Goal: Task Accomplishment & Management: Manage account settings

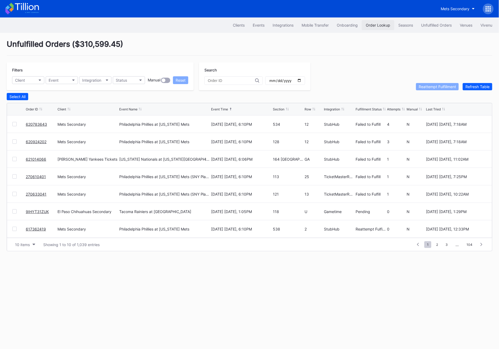
click at [378, 29] on button "Order Lookup" at bounding box center [378, 25] width 32 height 10
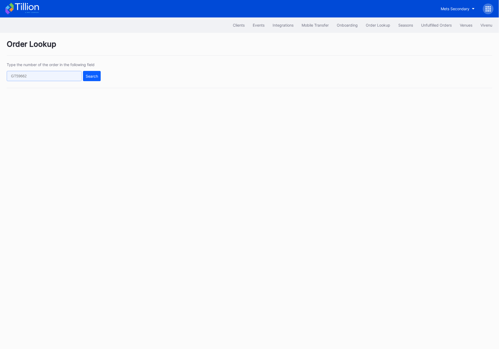
click at [33, 78] on input "text" at bounding box center [44, 76] width 75 height 10
paste input "50473667"
click at [91, 75] on div "Search" at bounding box center [92, 76] width 12 height 5
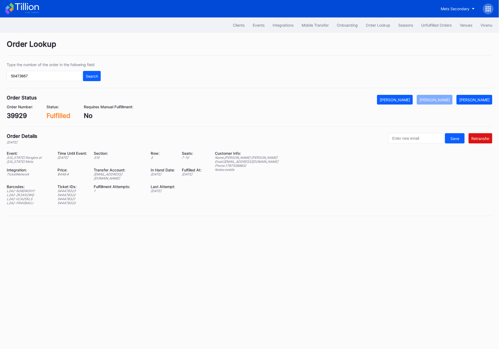
click at [105, 171] on div "Transfer Account:" at bounding box center [119, 169] width 50 height 5
click at [105, 175] on div "ed-8180169@eventdynamic.com" at bounding box center [119, 176] width 50 height 8
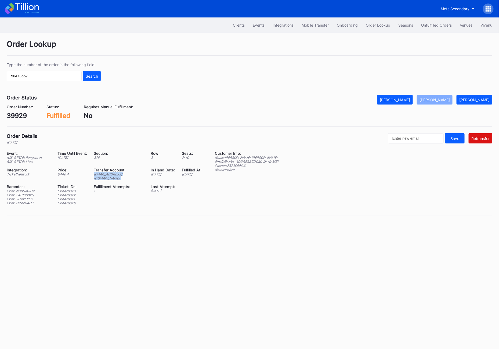
click at [105, 175] on div "ed-8180169@eventdynamic.com" at bounding box center [119, 176] width 50 height 8
copy div "ed-8180169@eventdynamic.com"
click at [113, 176] on div "ed-8180169@eventdynamic.com" at bounding box center [119, 176] width 50 height 8
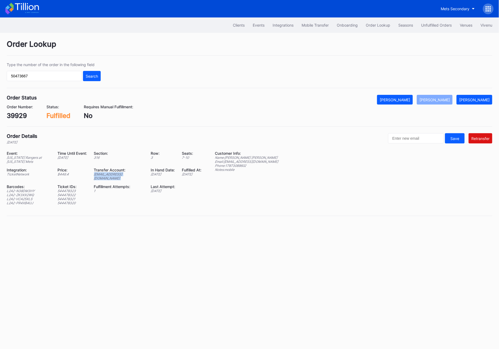
copy div "ed-8180169@eventdynamic.com"
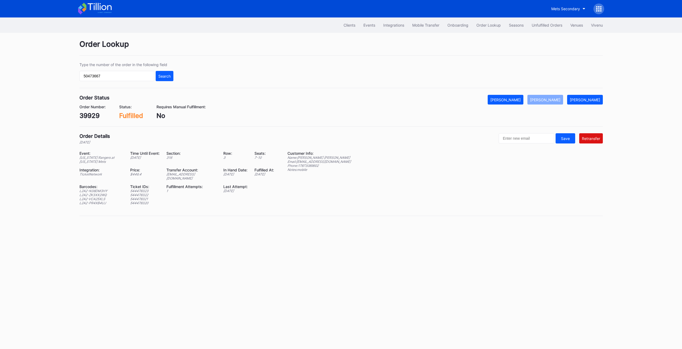
click at [120, 81] on div "Type the number of the order in the following field 50473667 Search" at bounding box center [340, 75] width 523 height 26
click at [117, 77] on input "50473667" at bounding box center [116, 76] width 75 height 10
paste input "621025955"
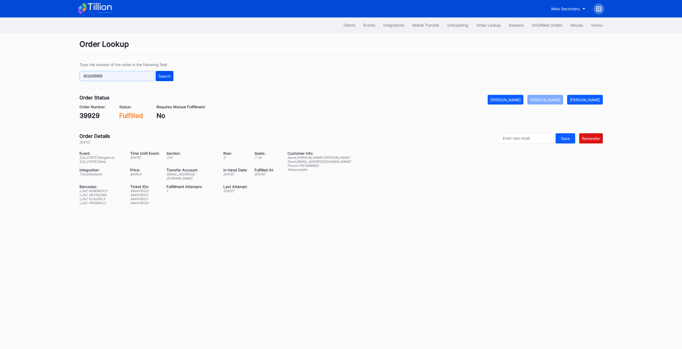
type input "621025955"
click at [171, 77] on button "Search" at bounding box center [165, 76] width 18 height 10
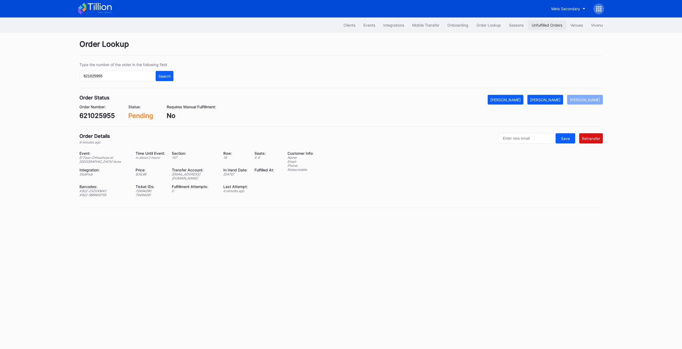
click at [498, 21] on button "Unfulfilled Orders" at bounding box center [547, 25] width 39 height 10
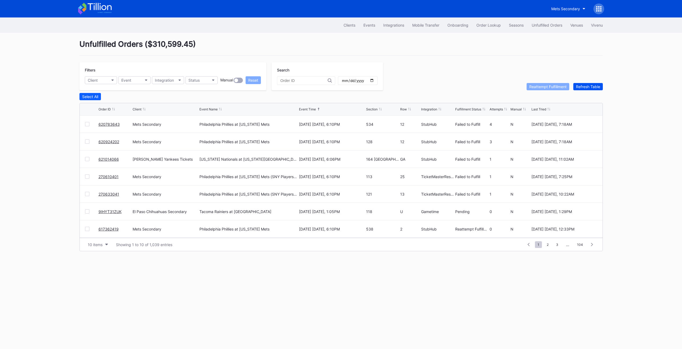
click at [498, 88] on div "Refresh Table" at bounding box center [588, 86] width 24 height 5
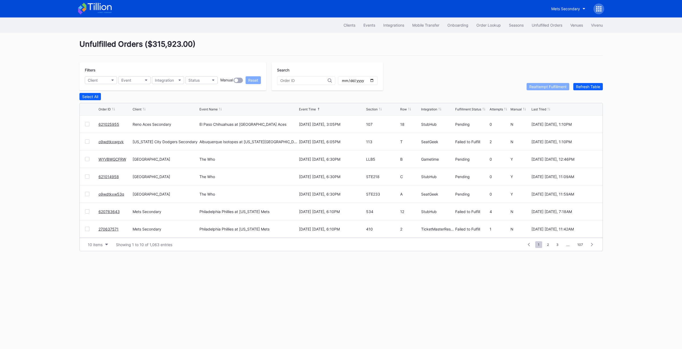
click at [115, 143] on link "o9wdtkxwgvk" at bounding box center [110, 141] width 25 height 5
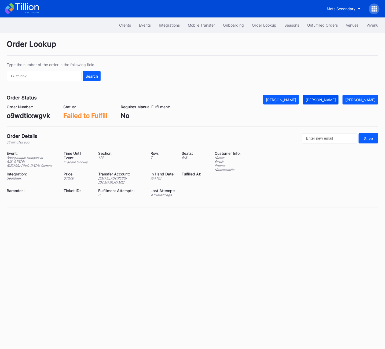
click at [335, 97] on div "[PERSON_NAME]" at bounding box center [321, 99] width 30 height 5
click at [320, 21] on button "Unfulfilled Orders" at bounding box center [322, 25] width 39 height 10
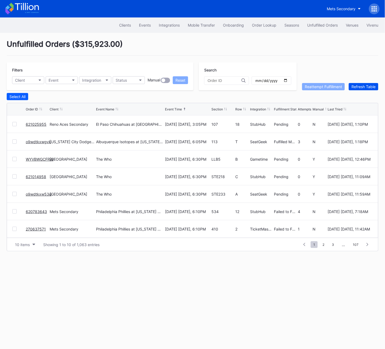
click at [362, 85] on div "Refresh Table" at bounding box center [364, 86] width 24 height 5
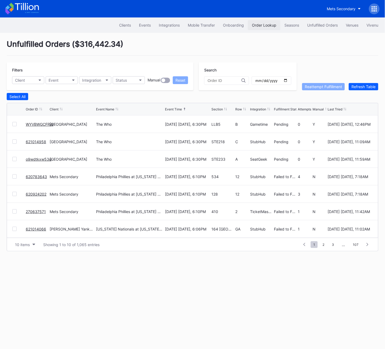
click at [265, 25] on div "Order Lookup" at bounding box center [264, 25] width 24 height 5
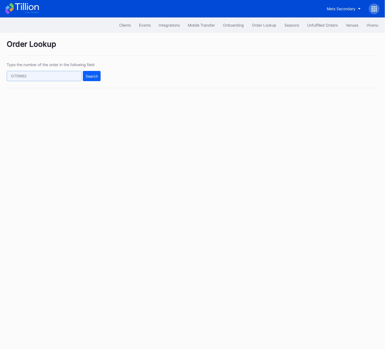
click at [17, 76] on input "text" at bounding box center [44, 76] width 75 height 10
paste input "vicfdiaz@gmail.com"
click at [42, 74] on input "vicfdiaz@gmail.com" at bounding box center [44, 76] width 75 height 10
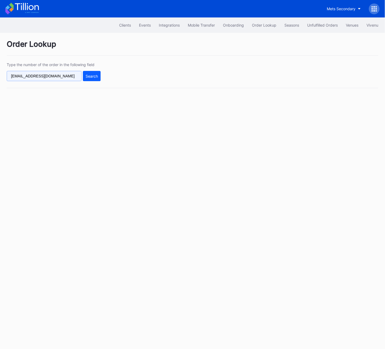
click at [71, 76] on input "vicfdiaz@gmail.com" at bounding box center [44, 76] width 75 height 10
click at [42, 77] on input "vicfdiaz@gmail.com" at bounding box center [44, 76] width 75 height 10
paste input "50473667"
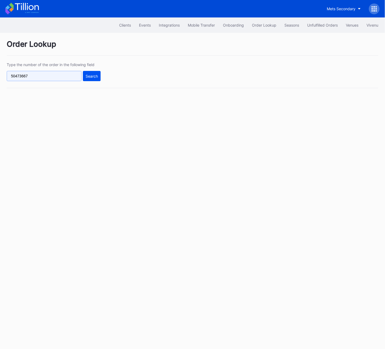
type input "50473667"
click at [96, 77] on div "Search" at bounding box center [92, 76] width 12 height 5
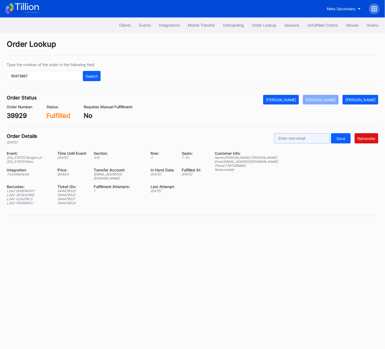
click at [311, 140] on input "text" at bounding box center [302, 138] width 56 height 10
paste input "vicfdiaz@gmail.com"
type input "vicfdiaz@gmail.com"
click at [375, 139] on div "Retransfer" at bounding box center [366, 138] width 18 height 5
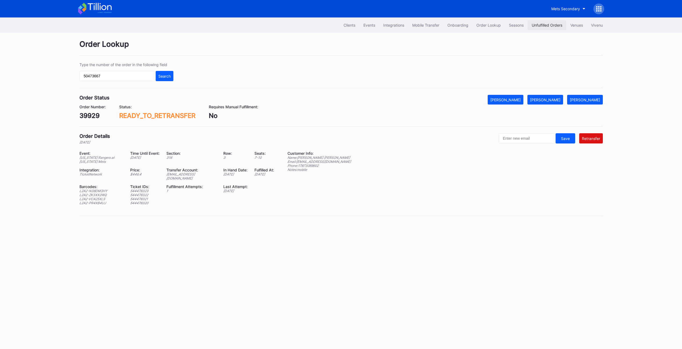
click at [498, 26] on div "Unfulfilled Orders" at bounding box center [547, 25] width 31 height 5
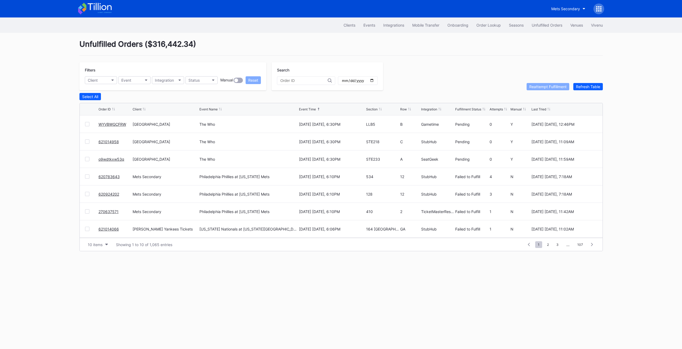
click at [498, 90] on div "Unfulfilled Orders ( $316,442.34 ) Filters Client Event Integration Status Manu…" at bounding box center [341, 145] width 537 height 225
click at [498, 86] on div "Refresh Table" at bounding box center [588, 86] width 24 height 5
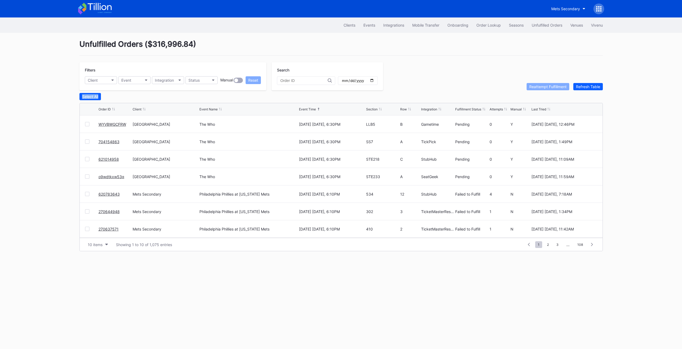
click at [107, 122] on link "WYVBWGCFRW" at bounding box center [112, 124] width 28 height 5
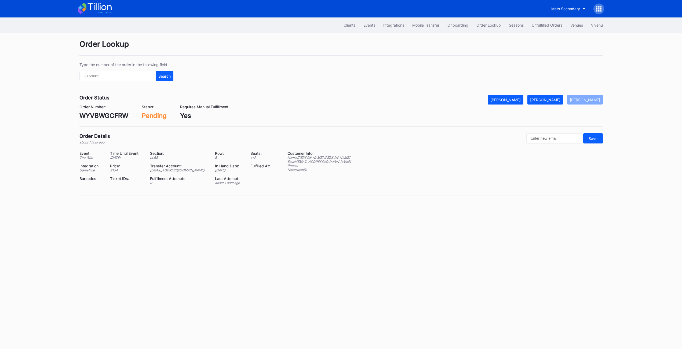
click at [94, 120] on div "Order Status Mark Cancelled Mark Fulfilled Mark Pending Order Number: WYVBWGCFR…" at bounding box center [340, 111] width 523 height 32
click at [94, 115] on div "WYVBWGCFRW" at bounding box center [103, 116] width 49 height 8
click at [92, 114] on div "WYVBWGCFRW" at bounding box center [103, 116] width 49 height 8
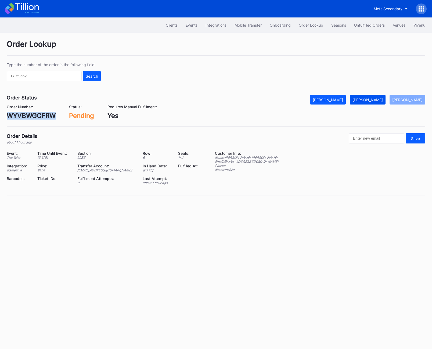
click at [379, 102] on button "[PERSON_NAME]" at bounding box center [367, 100] width 36 height 10
click at [364, 27] on div "Unfulfilled Orders" at bounding box center [369, 25] width 31 height 5
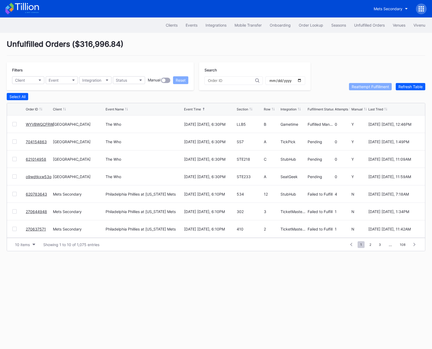
click at [39, 139] on link "704154863" at bounding box center [36, 141] width 21 height 5
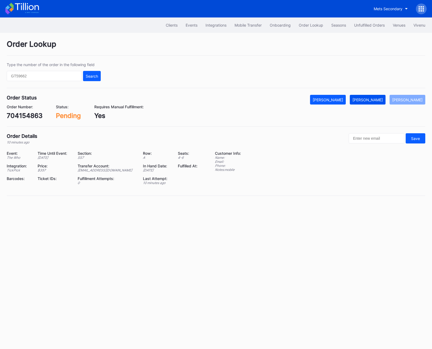
click at [373, 100] on div "[PERSON_NAME]" at bounding box center [367, 99] width 30 height 5
click at [31, 116] on div "704154863" at bounding box center [25, 116] width 36 height 8
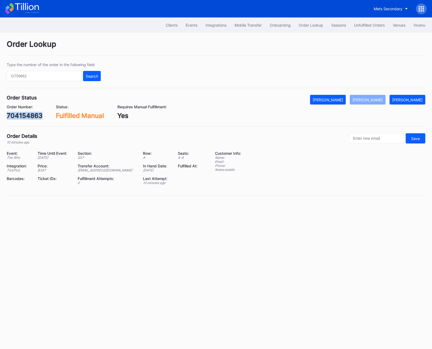
click at [31, 116] on div "704154863" at bounding box center [25, 116] width 36 height 8
copy div "704154863"
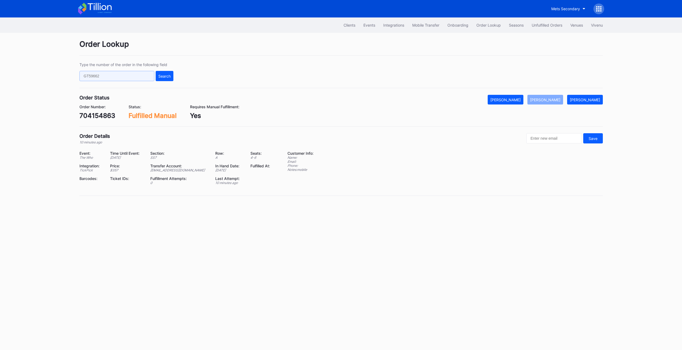
click at [94, 75] on input "text" at bounding box center [116, 76] width 75 height 10
paste input "weidner"
drag, startPoint x: 163, startPoint y: 73, endPoint x: 483, endPoint y: 377, distance: 441.6
click at [483, 348] on html "Mets Secondary Clients Events Integrations Mobile Transfer Onboarding Order Loo…" at bounding box center [341, 175] width 682 height 350
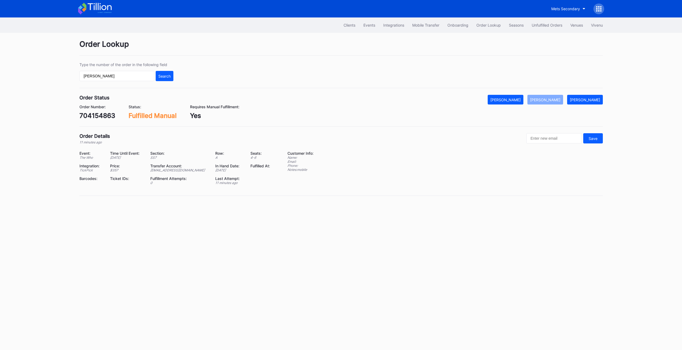
click at [93, 114] on div "704154863" at bounding box center [97, 116] width 36 height 8
copy div "704154863"
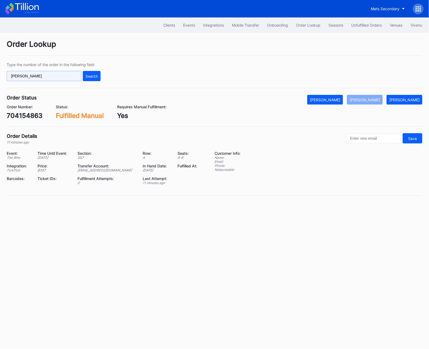
click at [35, 78] on input "weidner" at bounding box center [44, 76] width 75 height 10
paste input "craigweidner78@yahoo.com"
drag, startPoint x: 95, startPoint y: 78, endPoint x: 579, endPoint y: 92, distance: 483.6
click at [429, 92] on html "Mets Secondary Clients Events Integrations Mobile Transfer Onboarding Order Loo…" at bounding box center [214, 174] width 429 height 349
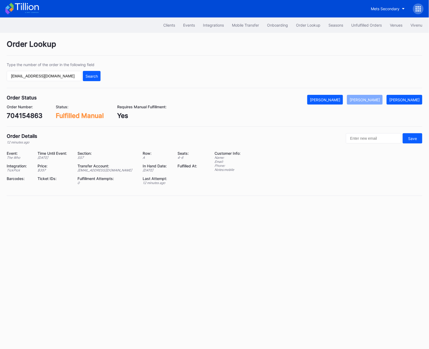
click at [14, 70] on div "Type the number of the order in the following field craigweidner78@yahoo.com Se…" at bounding box center [54, 71] width 94 height 19
click at [17, 74] on input "craigweidner78@yahoo.com" at bounding box center [44, 76] width 75 height 10
paste input "704154863"
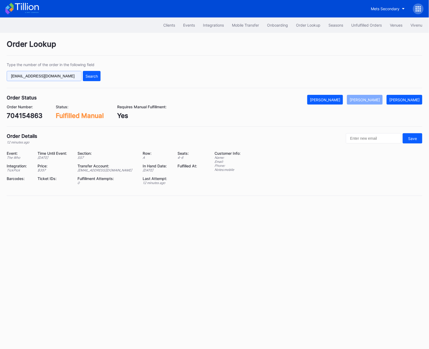
click at [54, 71] on input "704154863@yahoo.com" at bounding box center [44, 76] width 75 height 10
paste input "text"
type input "704154863"
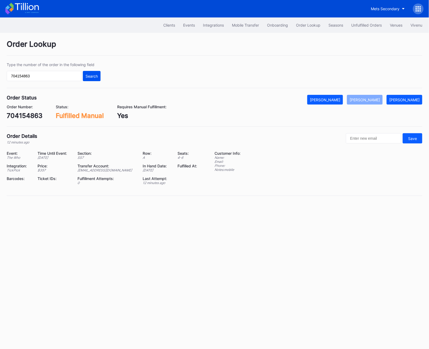
click at [96, 74] on div "Search" at bounding box center [92, 76] width 12 height 5
click at [367, 21] on button "Unfulfilled Orders" at bounding box center [367, 25] width 39 height 10
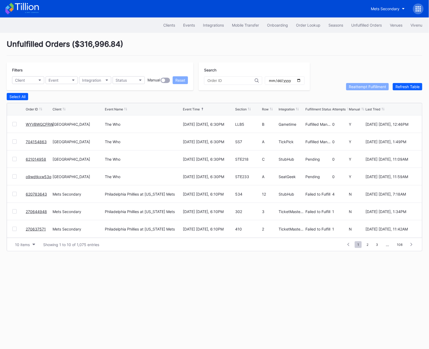
click at [32, 157] on link "621014958" at bounding box center [36, 159] width 20 height 5
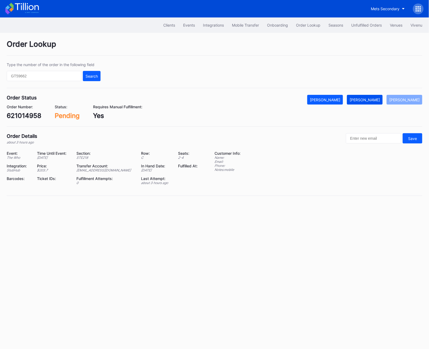
click at [377, 99] on div "[PERSON_NAME]" at bounding box center [365, 99] width 30 height 5
click at [35, 118] on div "621014958" at bounding box center [24, 116] width 35 height 8
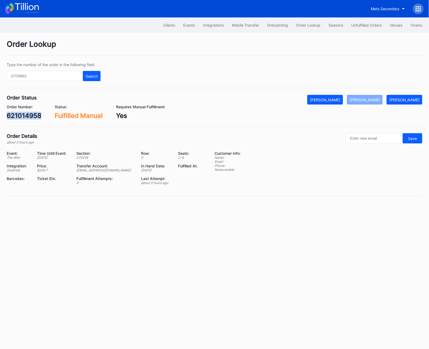
click at [35, 118] on div "621014958" at bounding box center [24, 116] width 35 height 8
copy div "621014958"
click at [364, 25] on div "Unfulfilled Orders" at bounding box center [367, 25] width 31 height 5
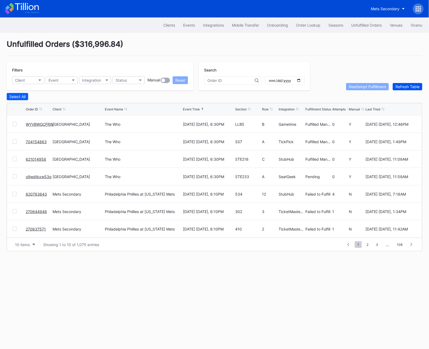
click at [410, 88] on div "Refresh Table" at bounding box center [408, 86] width 24 height 5
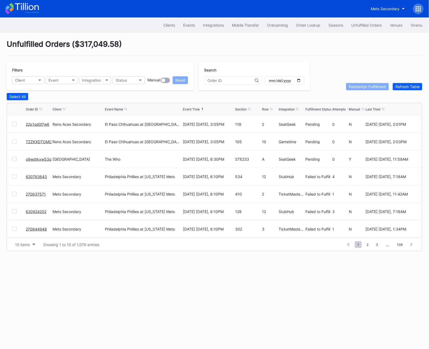
click at [33, 157] on link "o9wdtkxw53q" at bounding box center [39, 159] width 26 height 5
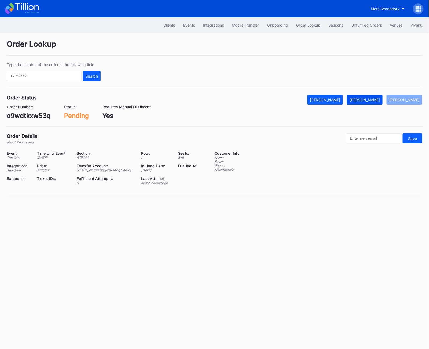
click at [376, 99] on div "[PERSON_NAME]" at bounding box center [365, 99] width 30 height 5
click at [20, 117] on div "o9wdtkxw53q" at bounding box center [29, 116] width 44 height 8
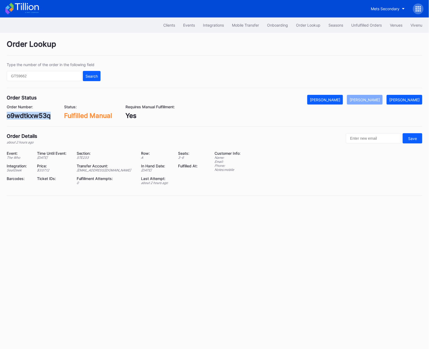
click at [20, 117] on div "o9wdtkxw53q" at bounding box center [29, 116] width 44 height 8
copy div "o9wdtkxw53q"
click at [369, 25] on div "Unfulfilled Orders" at bounding box center [367, 25] width 31 height 5
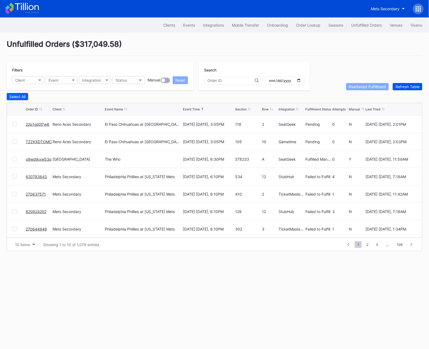
click at [405, 85] on div "Refresh Table" at bounding box center [408, 86] width 24 height 5
click at [16, 176] on div at bounding box center [14, 176] width 4 height 4
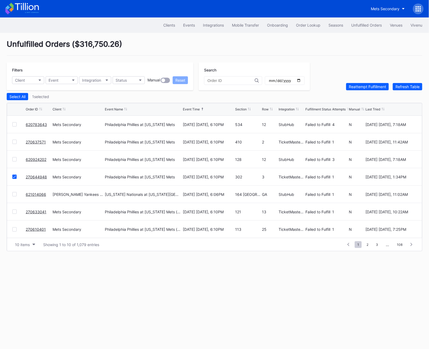
click at [14, 159] on div at bounding box center [14, 159] width 4 height 4
click at [13, 141] on div at bounding box center [14, 142] width 4 height 4
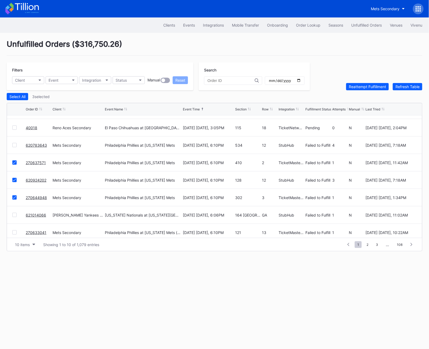
scroll to position [27, 0]
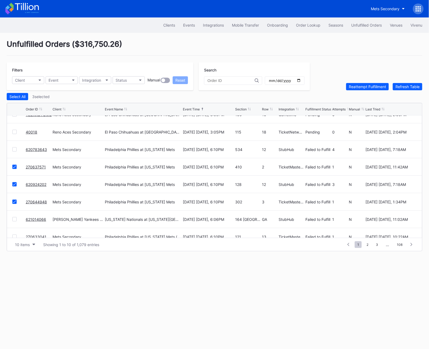
click at [16, 149] on div at bounding box center [14, 149] width 4 height 4
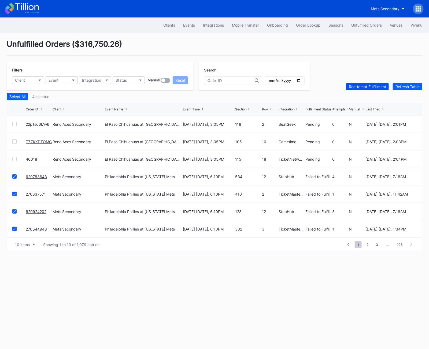
click at [364, 87] on div "Reattempt Fulfillment" at bounding box center [367, 86] width 37 height 5
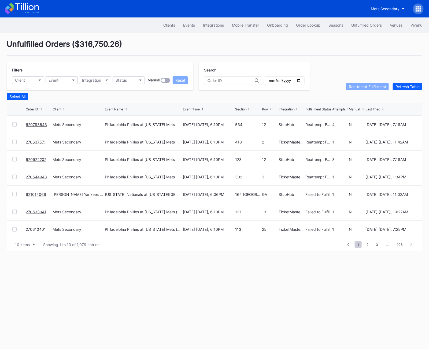
click at [34, 194] on link "621014066" at bounding box center [36, 194] width 20 height 5
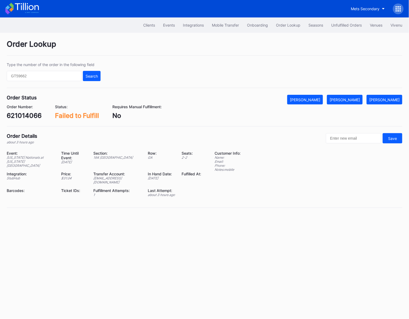
click at [30, 112] on div "621014066" at bounding box center [24, 116] width 35 height 8
copy div "621014066"
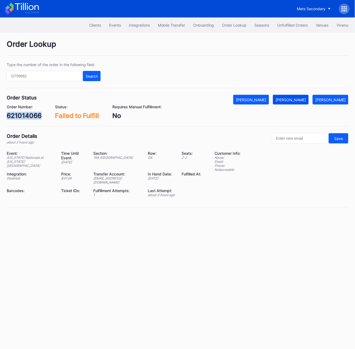
click at [295, 103] on button "[PERSON_NAME]" at bounding box center [291, 100] width 36 height 10
click at [291, 30] on div "Clients Events Integrations Mobile Transfer Onboarding Order Lookup Seasons Unf…" at bounding box center [177, 24] width 355 height 15
click at [287, 25] on div "Unfulfilled Orders" at bounding box center [293, 25] width 31 height 5
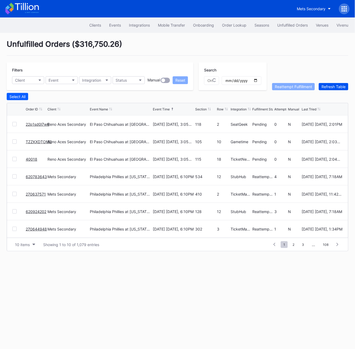
click at [334, 88] on div "Refresh Table" at bounding box center [334, 86] width 24 height 5
click at [37, 124] on link "620924202" at bounding box center [36, 124] width 21 height 5
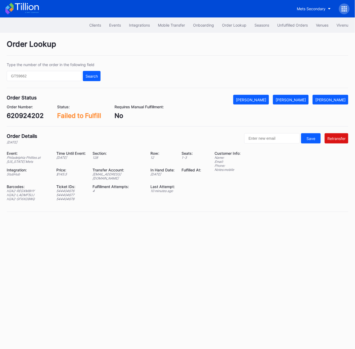
click at [23, 108] on div "Order Number:" at bounding box center [25, 106] width 37 height 5
click at [18, 122] on div "Order Status Mark Cancelled Mark Fulfilled Mark Pending Order Number: 620924202…" at bounding box center [178, 111] width 342 height 32
click at [15, 115] on div "620924202" at bounding box center [25, 116] width 37 height 8
copy div "620924202"
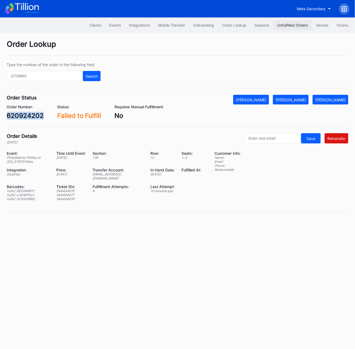
click at [295, 28] on button "Unfulfilled Orders" at bounding box center [292, 25] width 39 height 10
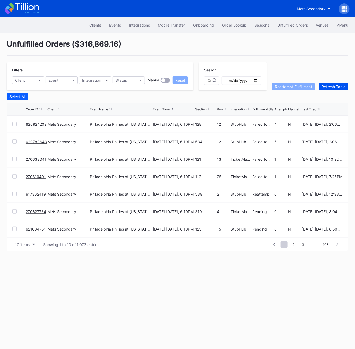
click at [339, 85] on div "Refresh Table" at bounding box center [334, 86] width 24 height 5
click at [32, 124] on link "620924202" at bounding box center [36, 124] width 21 height 5
click at [34, 138] on div "620783643" at bounding box center [36, 141] width 20 height 17
click at [35, 141] on link "620783643" at bounding box center [36, 141] width 21 height 5
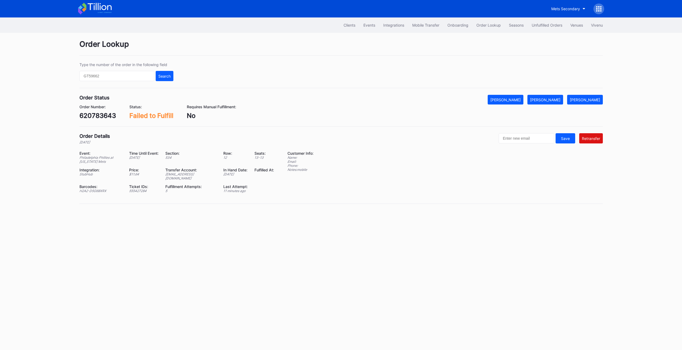
click at [89, 118] on div "620783643" at bounding box center [97, 116] width 36 height 8
copy div "620783643"
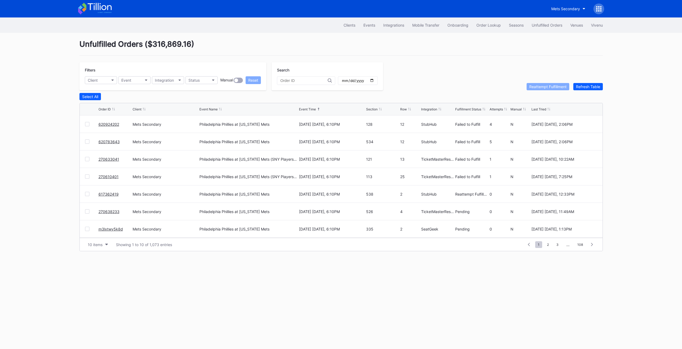
click at [114, 122] on link "620924202" at bounding box center [108, 124] width 21 height 5
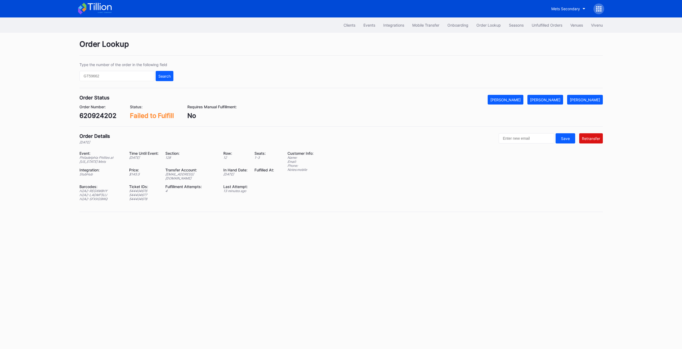
click at [91, 109] on div "Order Number:" at bounding box center [97, 106] width 37 height 5
click at [91, 112] on div "620924202" at bounding box center [97, 116] width 37 height 8
copy div "620924202"
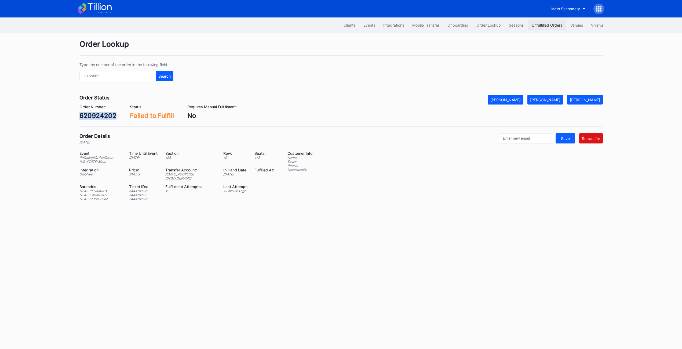
click at [498, 25] on div "Unfulfilled Orders" at bounding box center [547, 25] width 31 height 5
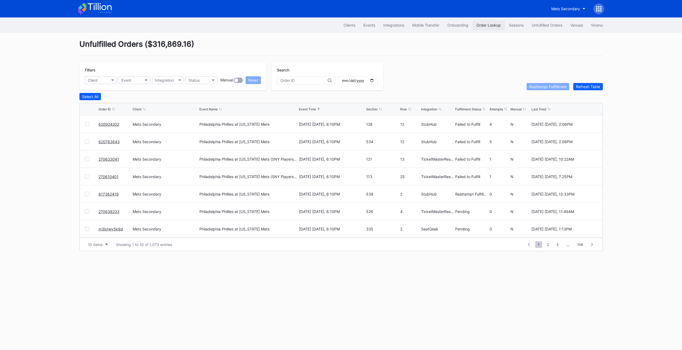
click at [489, 27] on div "Order Lookup" at bounding box center [488, 25] width 24 height 5
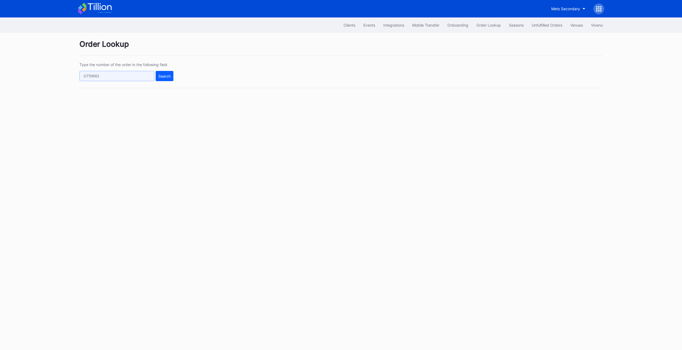
click at [117, 75] on input "text" at bounding box center [116, 76] width 75 height 10
paste input "270258192"
click at [160, 69] on div "Type the number of the order in the following field 270258192 Search" at bounding box center [126, 71] width 94 height 19
click at [161, 77] on div "Search" at bounding box center [164, 76] width 12 height 5
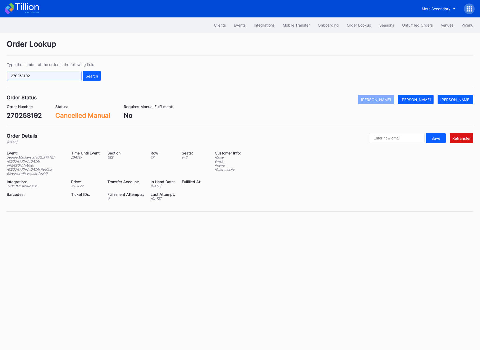
click at [30, 79] on input "270258192" at bounding box center [44, 76] width 75 height 10
paste input "62826"
type input "270628262"
click at [96, 79] on button "Search" at bounding box center [92, 76] width 18 height 10
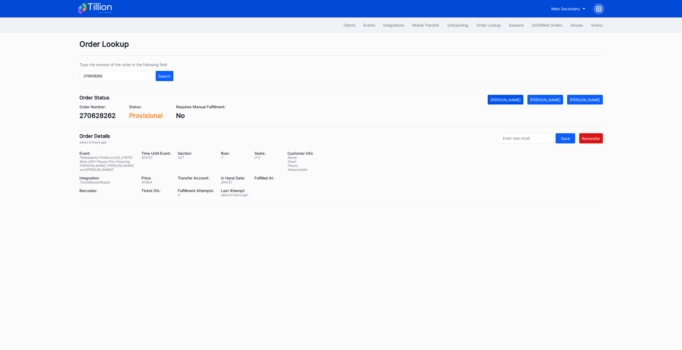
click at [498, 96] on button "[PERSON_NAME]" at bounding box center [506, 100] width 36 height 10
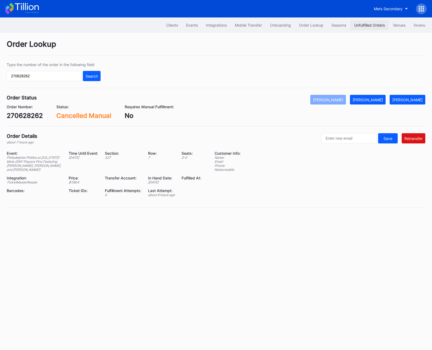
click at [372, 24] on div "Unfulfilled Orders" at bounding box center [370, 25] width 31 height 5
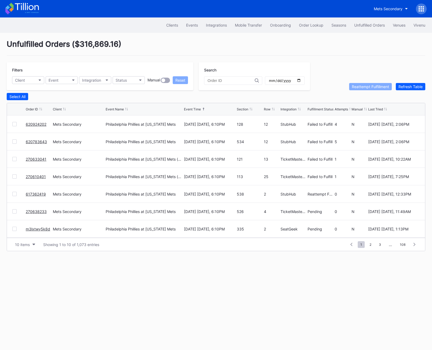
click at [408, 91] on div "Unfulfilled Orders ( $316,869.16 ) Filters Client Event Integration Status Manu…" at bounding box center [216, 145] width 432 height 225
click at [408, 83] on button "Refresh Table" at bounding box center [411, 86] width 30 height 7
click at [40, 141] on link "251378550" at bounding box center [36, 141] width 21 height 5
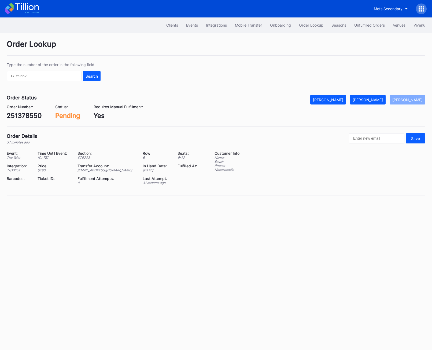
click at [19, 117] on div "251378550" at bounding box center [24, 116] width 35 height 8
click at [29, 113] on div "251378550" at bounding box center [24, 116] width 35 height 8
click at [379, 100] on div "[PERSON_NAME]" at bounding box center [368, 99] width 30 height 5
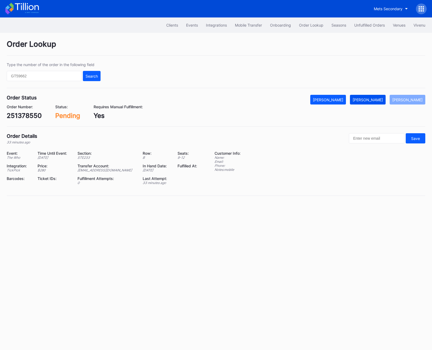
click at [379, 100] on div "[PERSON_NAME]" at bounding box center [368, 99] width 30 height 5
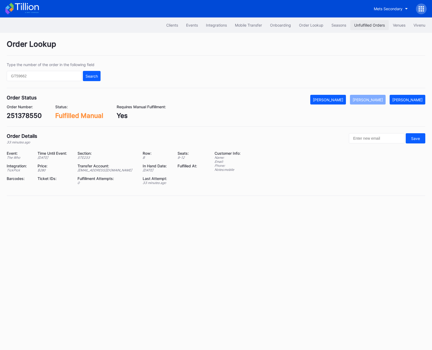
click at [364, 25] on div "Unfulfilled Orders" at bounding box center [370, 25] width 31 height 5
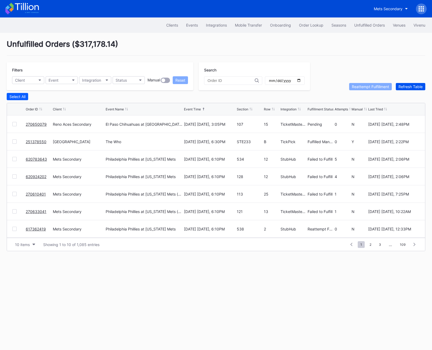
click at [415, 88] on div "Refresh Table" at bounding box center [411, 86] width 24 height 5
click at [12, 159] on div at bounding box center [14, 159] width 4 height 4
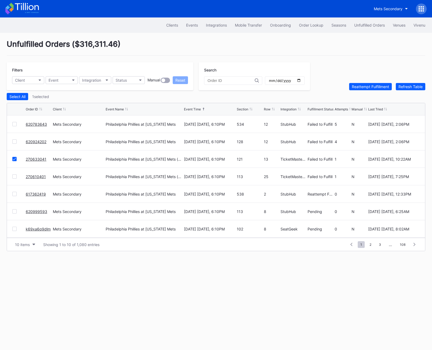
click at [13, 178] on div at bounding box center [14, 176] width 4 height 4
click at [380, 83] on button "Reattempt Fulfillment" at bounding box center [370, 86] width 43 height 7
click at [371, 244] on span "2" at bounding box center [370, 244] width 7 height 7
click at [368, 245] on span "3" at bounding box center [371, 244] width 8 height 7
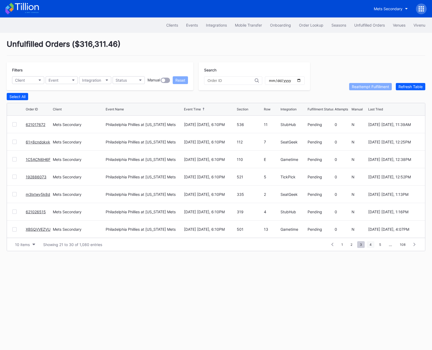
click at [370, 243] on span "4" at bounding box center [371, 244] width 8 height 7
click at [415, 87] on div "Refresh Table" at bounding box center [411, 86] width 24 height 5
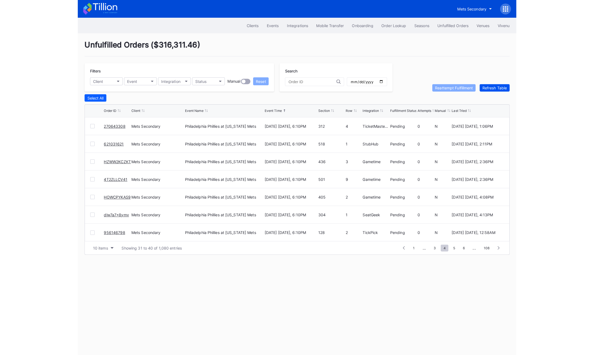
scroll to position [0, 0]
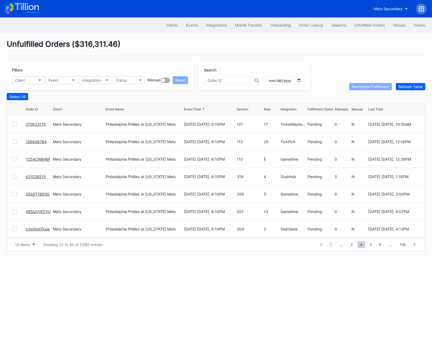
click at [332, 244] on span "1" at bounding box center [331, 244] width 7 height 7
click at [413, 85] on div "Refresh Table" at bounding box center [411, 86] width 24 height 5
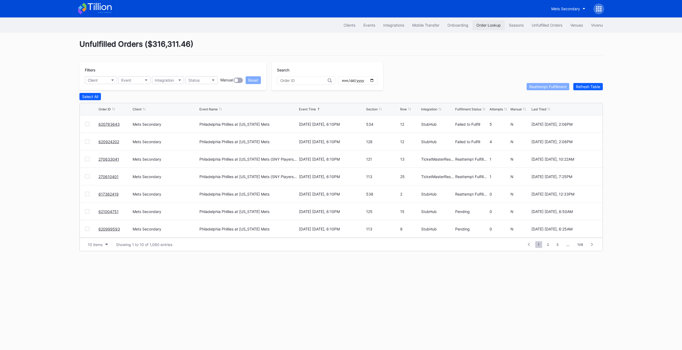
click at [485, 27] on div "Order Lookup" at bounding box center [488, 25] width 24 height 5
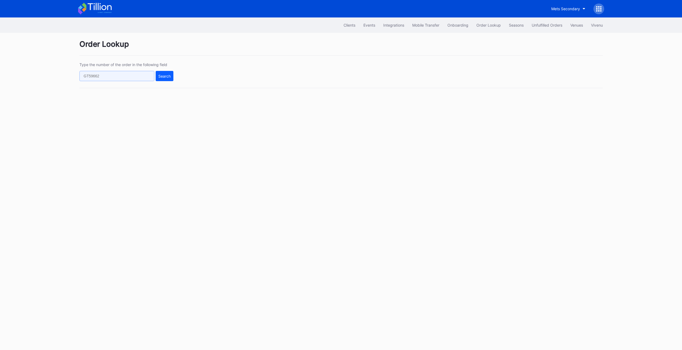
click at [114, 72] on input "text" at bounding box center [116, 76] width 75 height 10
paste input "621035101"
click at [156, 81] on div "Type the number of the order in the following field 621035101 Search" at bounding box center [340, 75] width 523 height 26
click at [166, 77] on div "Search" at bounding box center [164, 76] width 12 height 5
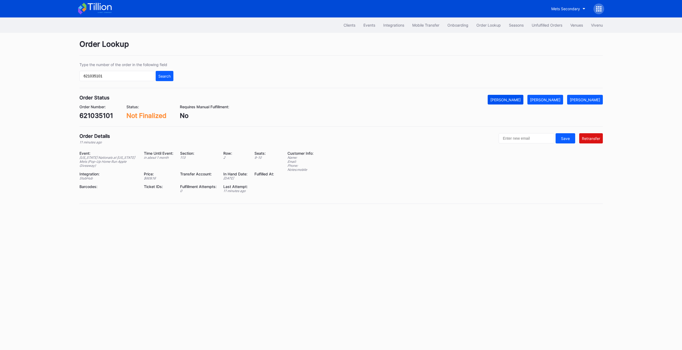
click at [498, 96] on button "[PERSON_NAME]" at bounding box center [506, 100] width 36 height 10
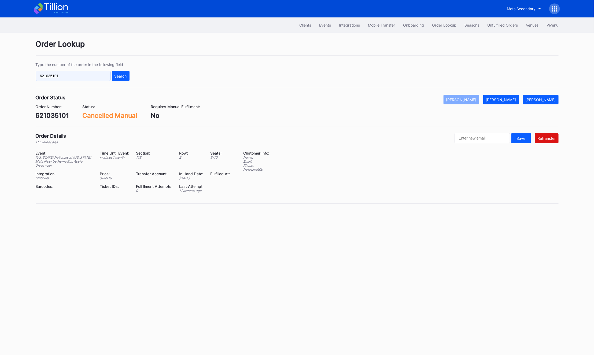
click at [86, 79] on input "621035101" at bounding box center [73, 76] width 75 height 10
paste input "7316"
type input "621037316"
click at [115, 78] on div "Search" at bounding box center [121, 76] width 12 height 5
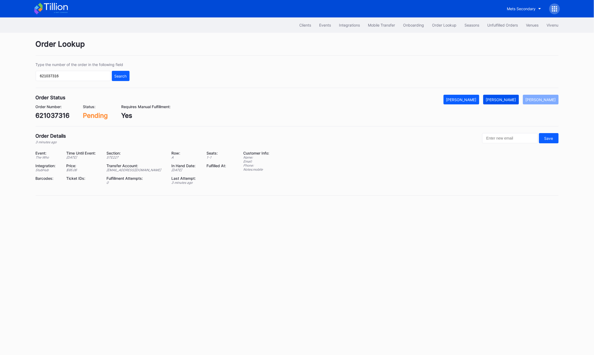
click at [498, 102] on button "[PERSON_NAME]" at bounding box center [502, 100] width 36 height 10
click at [45, 118] on div "621037316" at bounding box center [53, 116] width 34 height 8
click at [495, 27] on div "Unfulfilled Orders" at bounding box center [503, 25] width 31 height 5
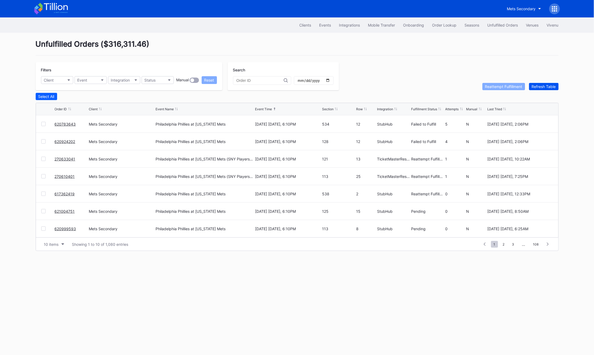
click at [498, 88] on div "Refresh Table" at bounding box center [544, 86] width 24 height 5
click at [498, 85] on div "Refresh Table" at bounding box center [544, 86] width 24 height 5
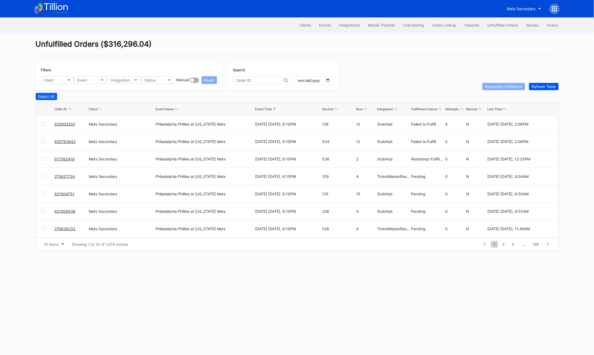
click at [498, 85] on div "Refresh Table" at bounding box center [544, 86] width 24 height 5
click at [57, 121] on div "558076617" at bounding box center [71, 123] width 33 height 17
click at [59, 123] on link "558076617" at bounding box center [65, 124] width 21 height 5
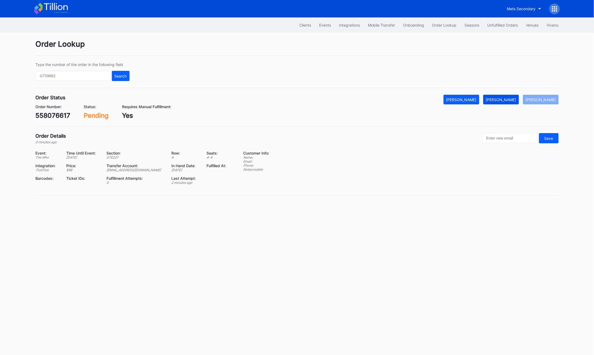
click at [498, 97] on div "[PERSON_NAME]" at bounding box center [501, 99] width 30 height 5
click at [47, 113] on div "558076617" at bounding box center [53, 116] width 35 height 8
click at [53, 112] on div "558076617" at bounding box center [53, 116] width 35 height 8
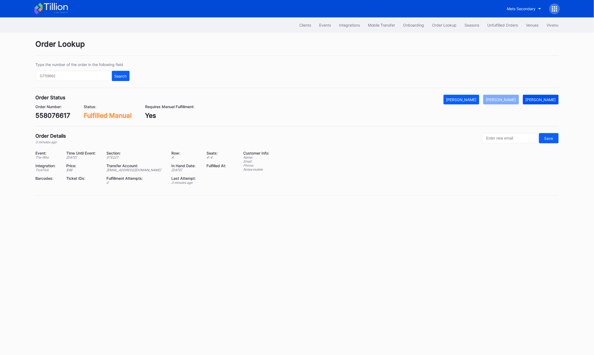
click at [498, 98] on div "[PERSON_NAME]" at bounding box center [541, 99] width 30 height 5
click at [498, 101] on div "[PERSON_NAME]" at bounding box center [501, 99] width 30 height 5
click at [58, 114] on div "558076617" at bounding box center [53, 116] width 35 height 8
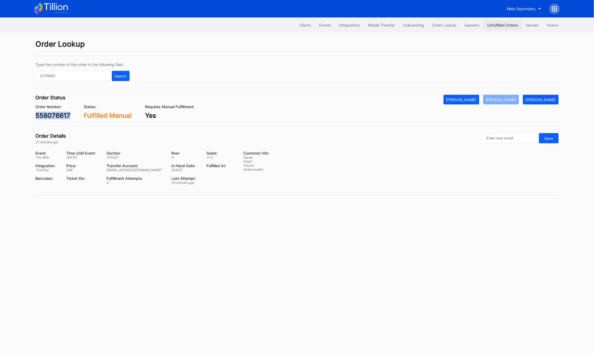
click at [498, 25] on div "Unfulfilled Orders" at bounding box center [503, 25] width 31 height 5
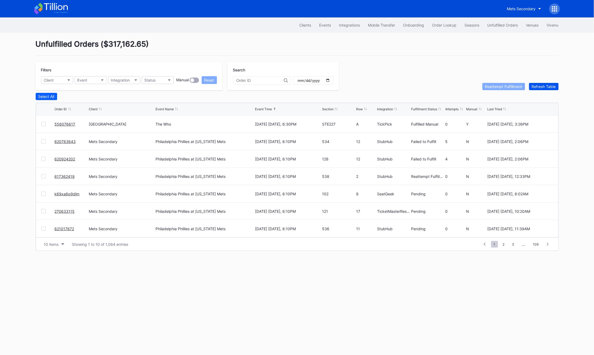
click at [498, 86] on div "Refresh Table" at bounding box center [544, 86] width 24 height 5
click at [66, 124] on link "61x8cndovpl" at bounding box center [66, 124] width 23 height 5
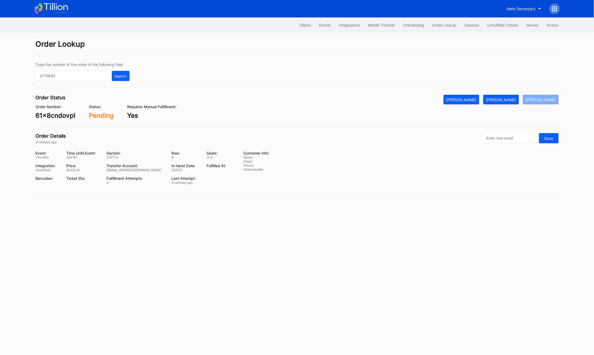
click at [58, 115] on div "61x8cndovpl" at bounding box center [56, 116] width 40 height 8
click at [498, 96] on button "[PERSON_NAME]" at bounding box center [502, 100] width 36 height 10
click at [54, 115] on div "61x8cndovpl" at bounding box center [56, 116] width 40 height 8
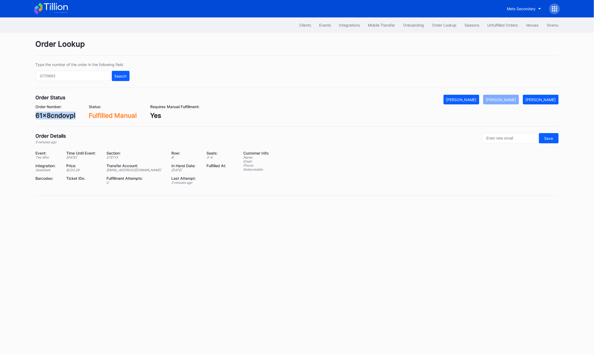
click at [54, 115] on div "61x8cndovpl" at bounding box center [56, 116] width 40 height 8
click at [84, 78] on input "text" at bounding box center [73, 76] width 75 height 10
paste input "50531261"
click at [137, 74] on div "Type the number of the order in the following field 50531261 Search" at bounding box center [297, 75] width 523 height 26
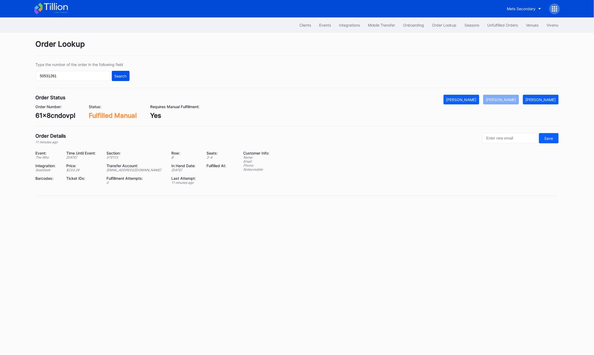
click at [118, 77] on div "Search" at bounding box center [121, 76] width 12 height 5
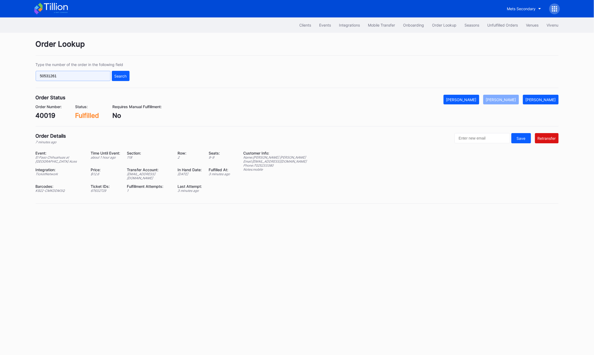
click at [59, 73] on input "50531261" at bounding box center [73, 76] width 75 height 10
paste input "290397390"
click at [107, 75] on input "290397390" at bounding box center [73, 76] width 75 height 10
type input "290397390"
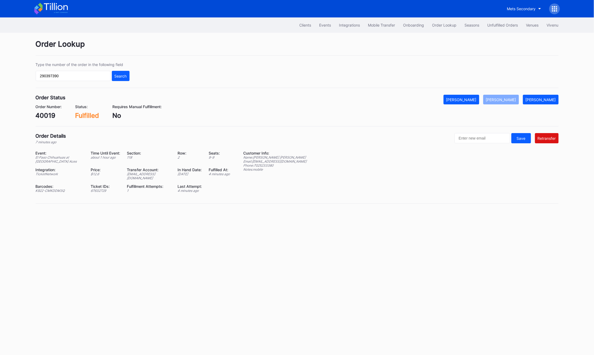
click at [135, 77] on div "Type the number of the order in the following field 290397390 Search" at bounding box center [297, 75] width 523 height 26
click at [120, 76] on div "Search" at bounding box center [121, 76] width 12 height 5
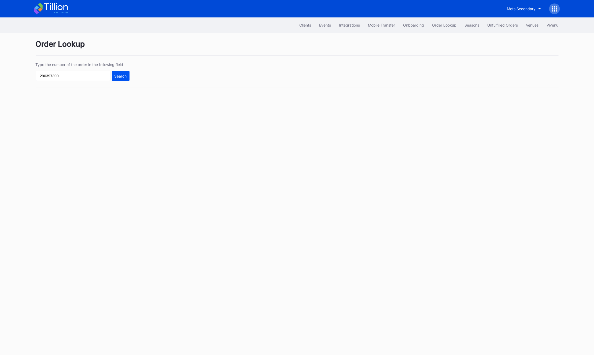
click at [123, 75] on div "Search" at bounding box center [121, 76] width 12 height 5
click at [559, 9] on div at bounding box center [555, 8] width 11 height 11
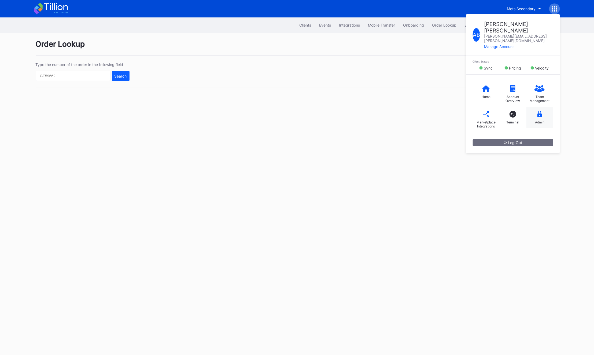
click at [539, 109] on div "Admin" at bounding box center [540, 117] width 27 height 21
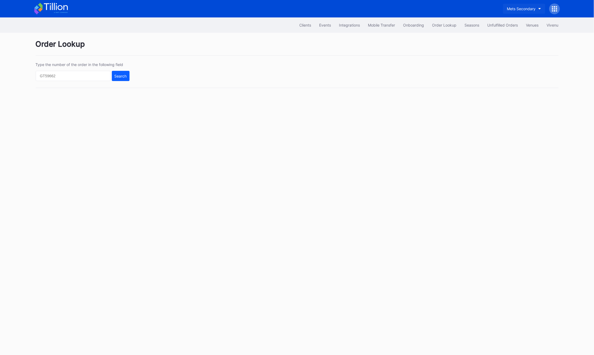
click at [537, 9] on button "Mets Secondary" at bounding box center [524, 9] width 42 height 10
type input "cyc"
click at [499, 36] on div "Brooklyn Cyclones Secondary" at bounding box center [513, 33] width 53 height 5
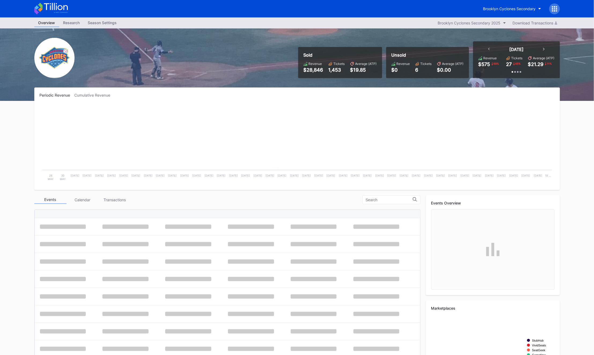
scroll to position [435, 0]
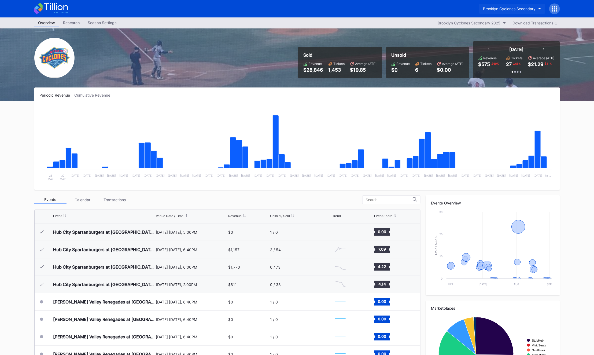
click at [512, 9] on div "Brooklyn Cyclones Secondary" at bounding box center [510, 8] width 53 height 5
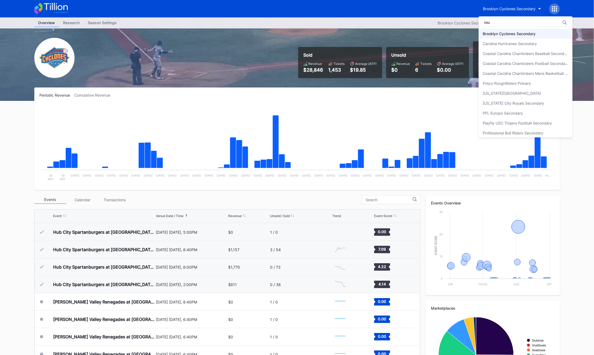
scroll to position [0, 0]
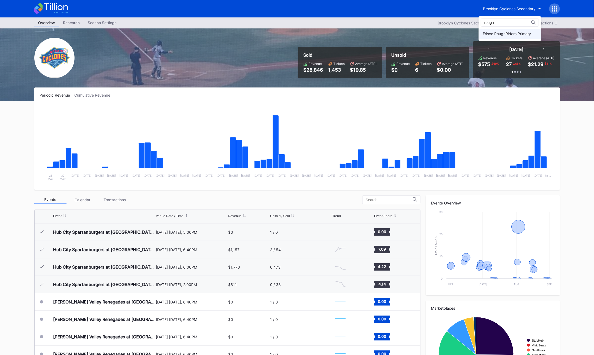
type input "rough"
click at [505, 31] on div "Frisco RoughRiders Primary" at bounding box center [507, 33] width 48 height 5
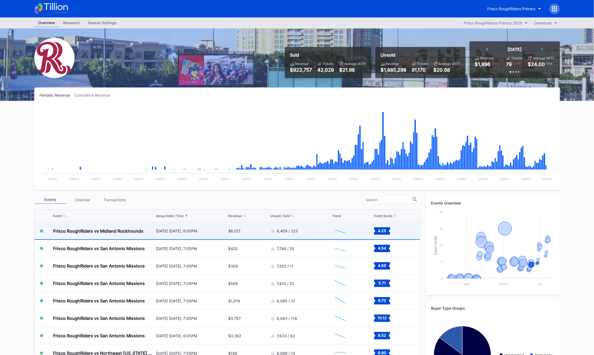
scroll to position [977, 0]
click at [323, 235] on div "6,458 / 223" at bounding box center [300, 230] width 61 height 17
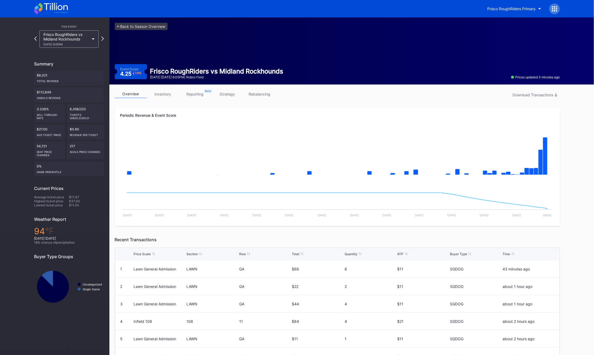
click at [559, 10] on div at bounding box center [555, 8] width 11 height 11
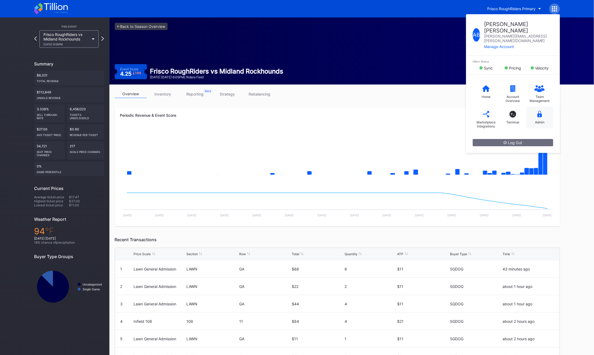
click at [546, 107] on div "Admin" at bounding box center [540, 117] width 27 height 21
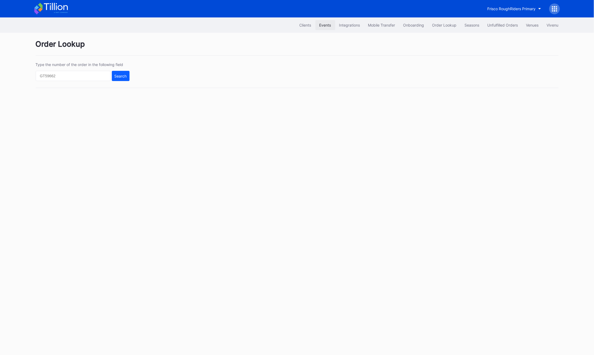
click at [320, 25] on div "Events" at bounding box center [326, 25] width 12 height 5
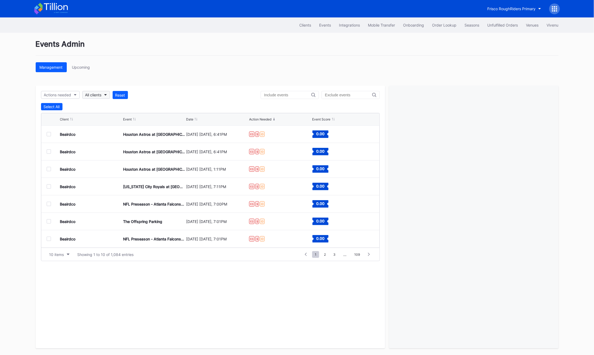
click at [95, 97] on div "All clients" at bounding box center [93, 95] width 16 height 5
type input "fris"
click at [104, 123] on div "Frisco RoughRiders Primary" at bounding box center [114, 119] width 63 height 10
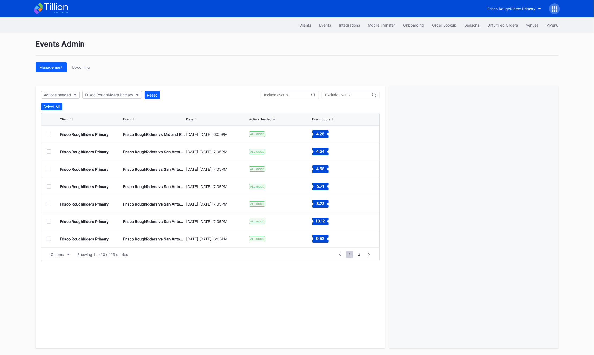
click at [50, 134] on div at bounding box center [49, 134] width 4 height 4
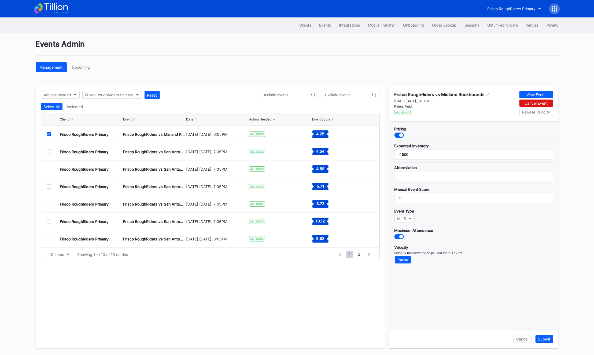
click at [400, 137] on div at bounding box center [399, 135] width 9 height 5
click at [546, 340] on div "Submit" at bounding box center [545, 339] width 12 height 5
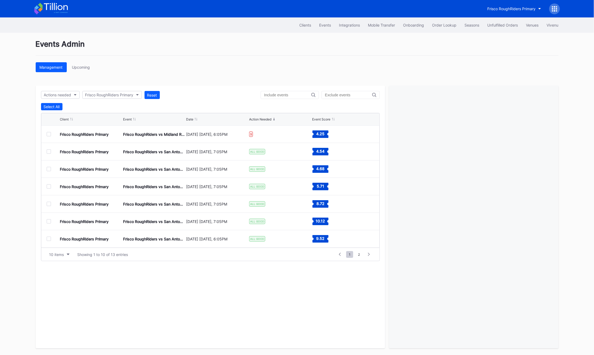
click at [562, 4] on div "Frisco RoughRiders Primary" at bounding box center [297, 8] width 537 height 17
click at [560, 7] on div "Frisco RoughRiders Primary" at bounding box center [297, 8] width 537 height 17
click at [556, 10] on icon at bounding box center [554, 8] width 5 height 5
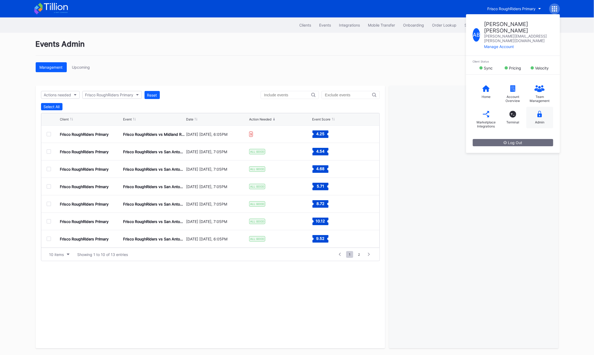
click at [541, 107] on div "Admin" at bounding box center [540, 117] width 27 height 21
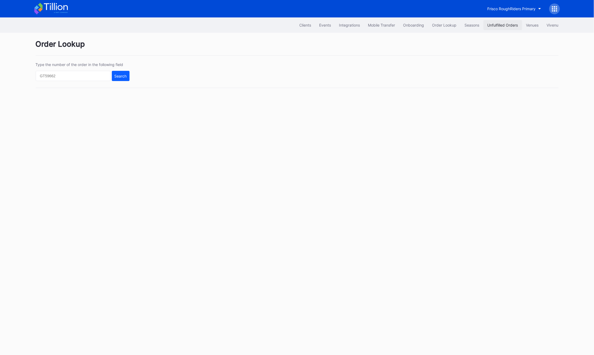
click at [493, 24] on div "Unfulfilled Orders" at bounding box center [503, 25] width 31 height 5
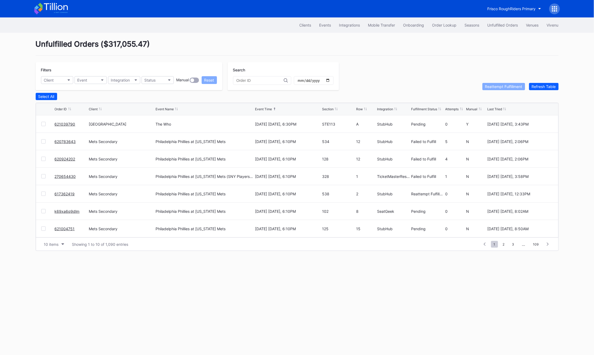
click at [60, 122] on link "621039790" at bounding box center [65, 124] width 21 height 5
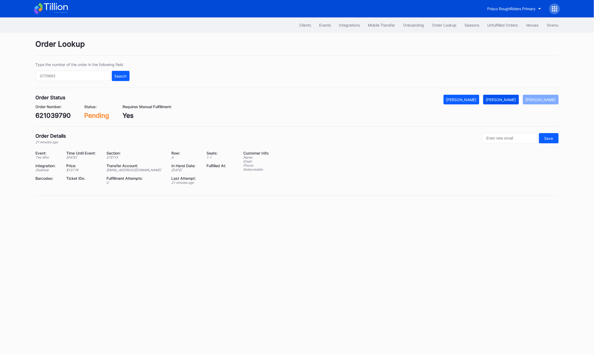
click at [509, 101] on div "[PERSON_NAME]" at bounding box center [501, 99] width 30 height 5
click at [58, 119] on div "621039790" at bounding box center [53, 116] width 35 height 8
copy div "621039790"
click at [504, 28] on button "Unfulfilled Orders" at bounding box center [503, 25] width 39 height 10
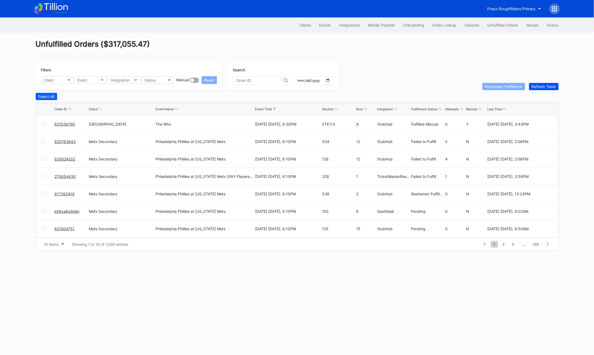
click at [537, 87] on div "Refresh Table" at bounding box center [544, 86] width 24 height 5
click at [67, 125] on link "621041820" at bounding box center [65, 124] width 20 height 5
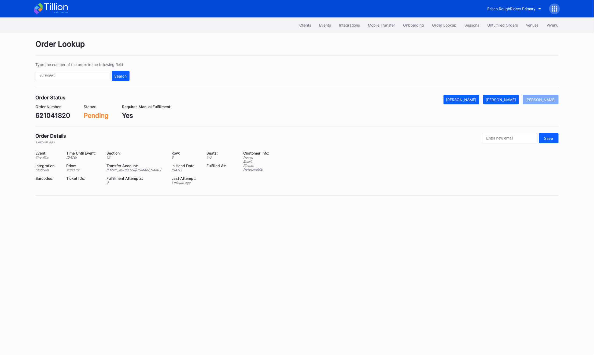
click at [64, 115] on div "621041820" at bounding box center [53, 116] width 35 height 8
click at [512, 100] on div "[PERSON_NAME]" at bounding box center [501, 99] width 30 height 5
click at [513, 24] on div "Unfulfilled Orders" at bounding box center [503, 25] width 31 height 5
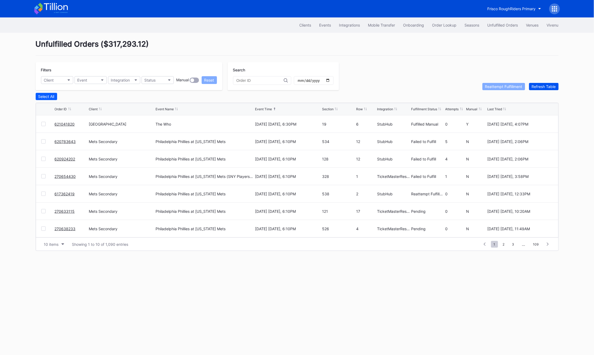
click at [553, 86] on div "Refresh Table" at bounding box center [544, 86] width 24 height 5
